Goal: Information Seeking & Learning: Learn about a topic

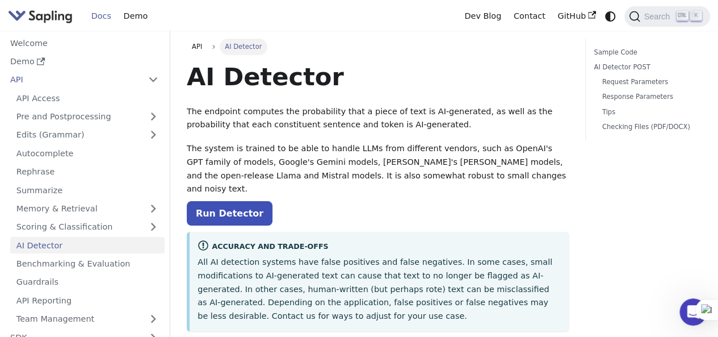
click at [242, 232] on div "Accuracy and Trade-offs All AI detection systems have false positives and false…" at bounding box center [378, 282] width 382 height 100
click at [234, 203] on link "Run Detector" at bounding box center [230, 213] width 86 height 24
click at [238, 201] on link "Run Detector" at bounding box center [230, 213] width 86 height 24
click at [118, 247] on link "AI Detector" at bounding box center [87, 245] width 154 height 16
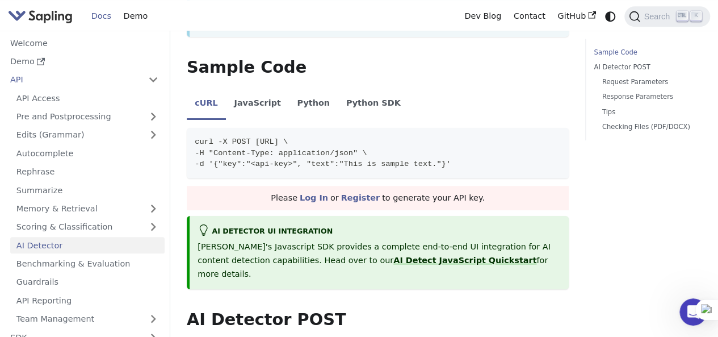
scroll to position [284, 0]
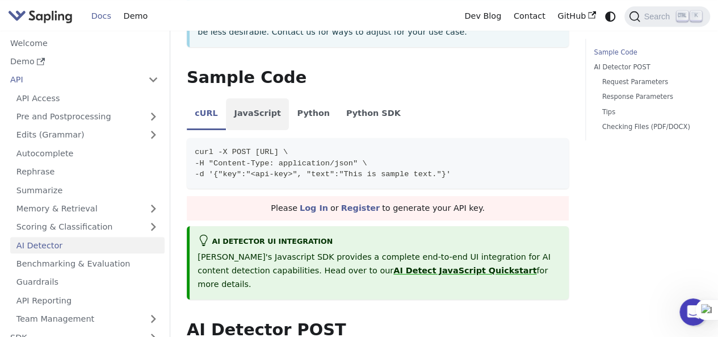
click at [271, 98] on li "JavaScript" at bounding box center [257, 114] width 63 height 32
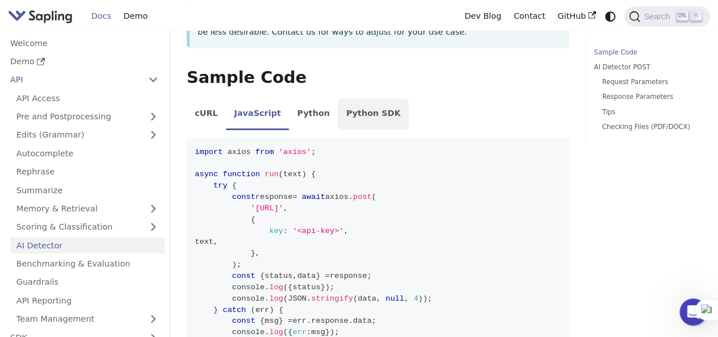
click at [355, 106] on li "Python SDK" at bounding box center [373, 114] width 71 height 32
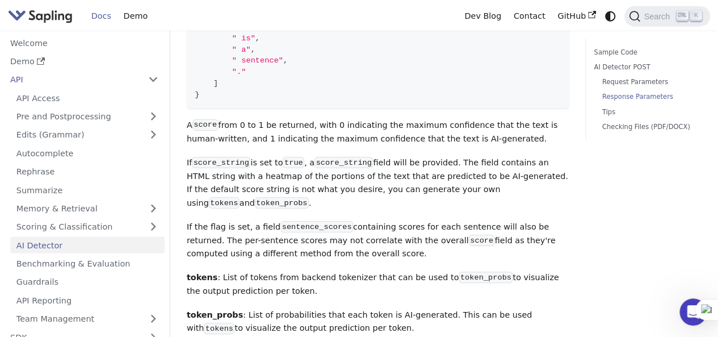
scroll to position [1797, 0]
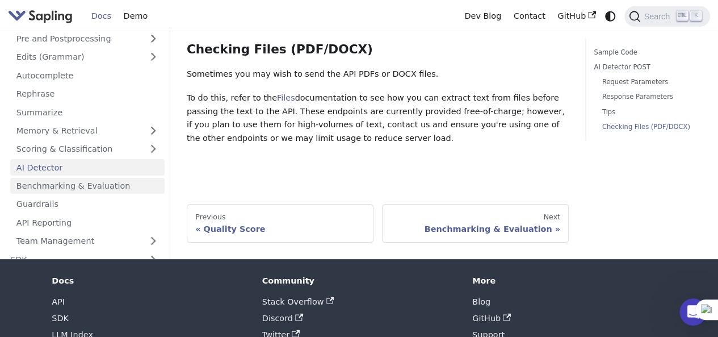
click at [44, 177] on link "Benchmarking & Evaluation" at bounding box center [87, 185] width 154 height 16
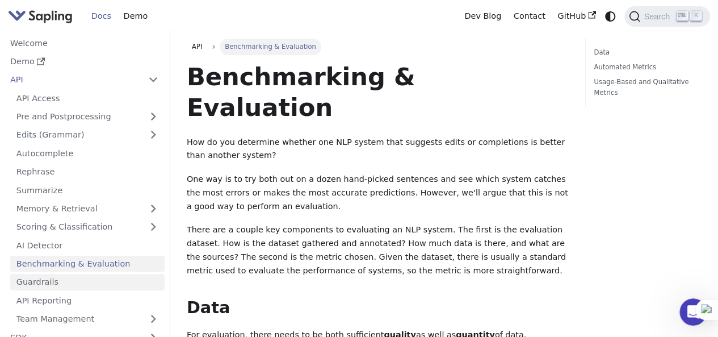
click at [68, 283] on link "Guardrails" at bounding box center [87, 282] width 154 height 16
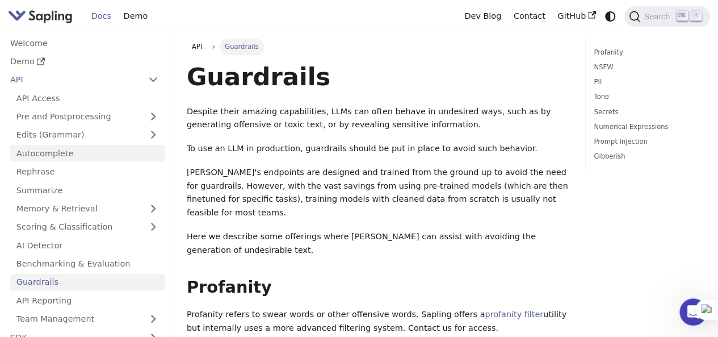
click at [65, 150] on link "Autocomplete" at bounding box center [87, 153] width 154 height 16
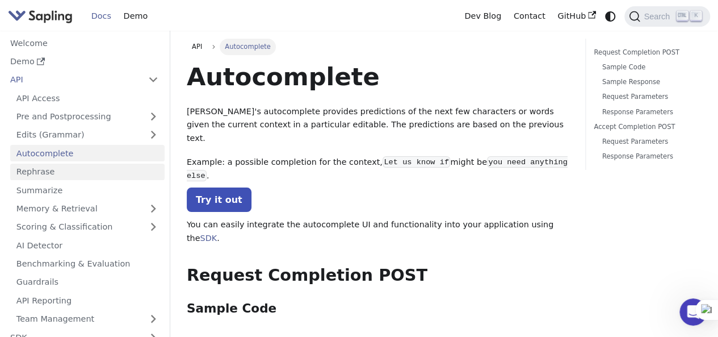
click at [64, 174] on link "Rephrase" at bounding box center [87, 171] width 154 height 16
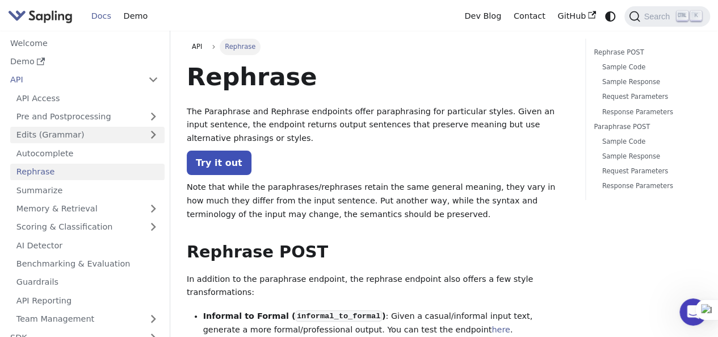
click at [129, 129] on link "Edits (Grammar)" at bounding box center [87, 135] width 154 height 16
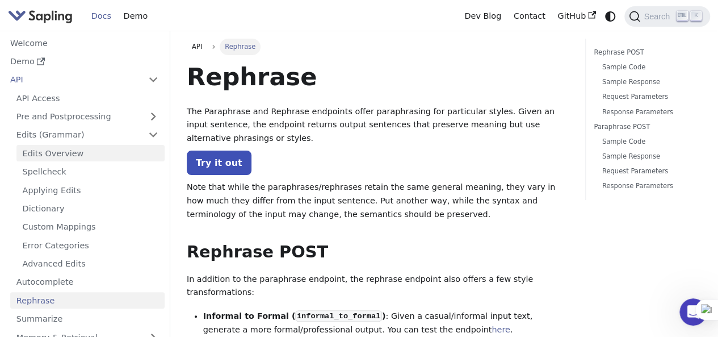
click at [116, 148] on link "Edits Overview" at bounding box center [90, 153] width 148 height 16
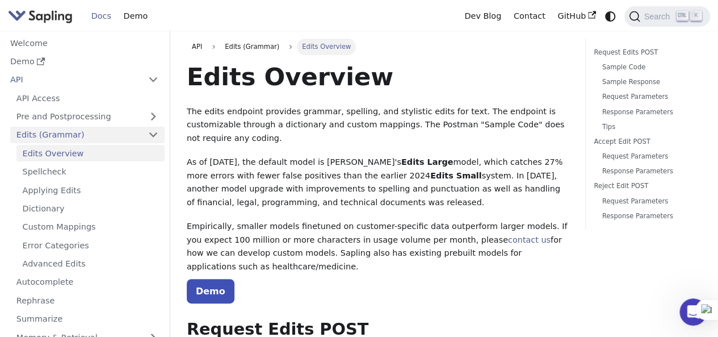
click at [123, 135] on link "Edits (Grammar)" at bounding box center [87, 135] width 154 height 16
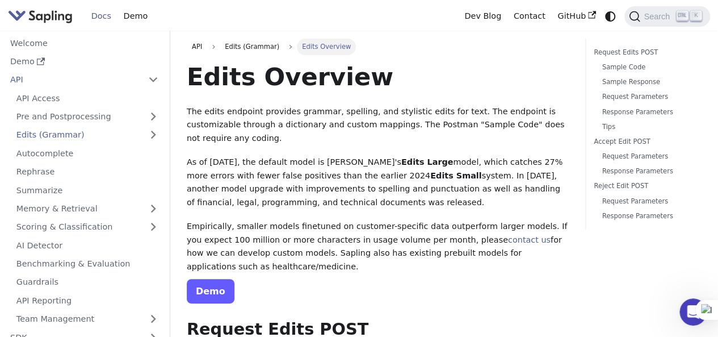
click at [195, 279] on link "Demo" at bounding box center [211, 291] width 48 height 24
